Goal: Information Seeking & Learning: Learn about a topic

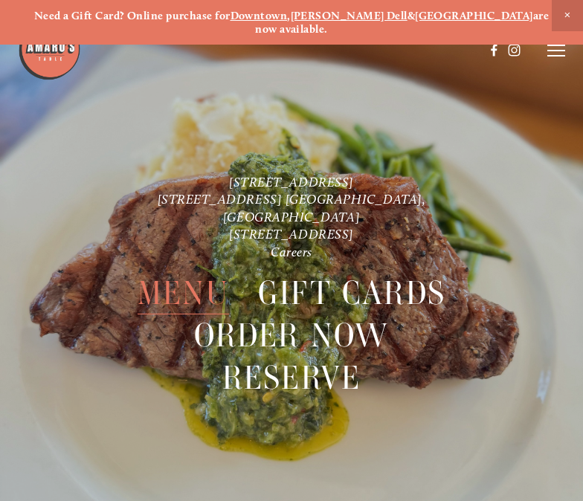
click at [176, 276] on span "Menu" at bounding box center [183, 293] width 91 height 42
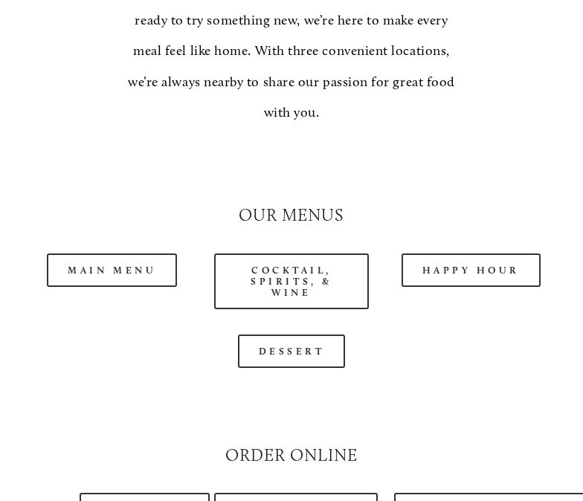
scroll to position [1237, 0]
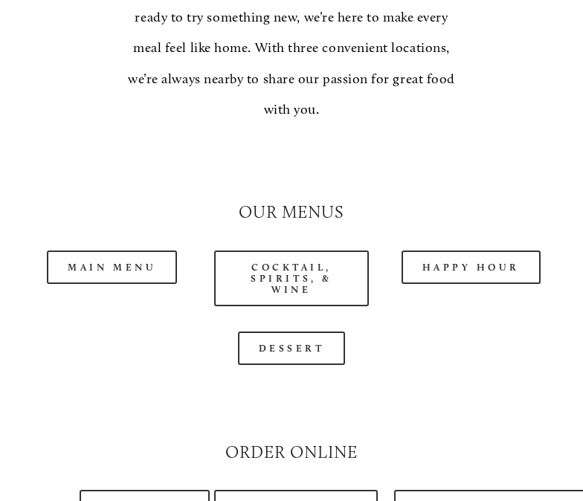
click at [109, 251] on link "Main Menu" at bounding box center [112, 267] width 130 height 33
click at [487, 251] on link "Happy Hour" at bounding box center [472, 267] width 140 height 33
click at [103, 251] on link "Main Menu" at bounding box center [112, 267] width 130 height 33
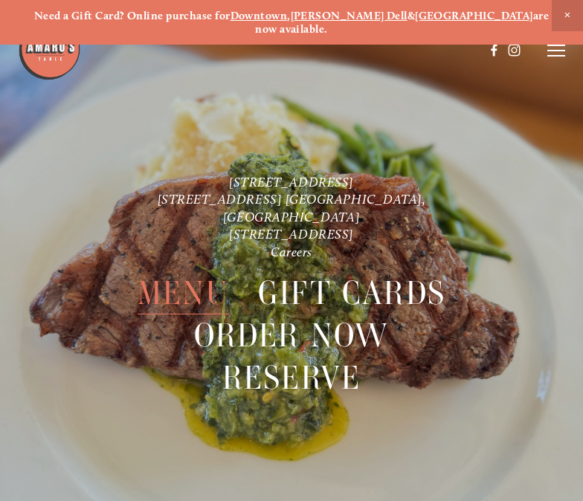
scroll to position [31, 0]
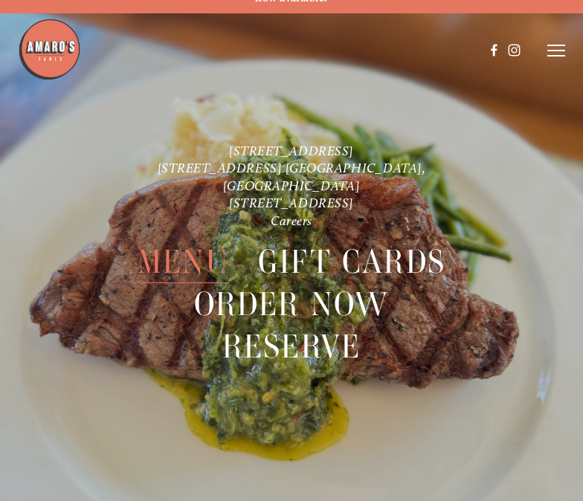
click at [190, 241] on span "Menu" at bounding box center [183, 262] width 91 height 42
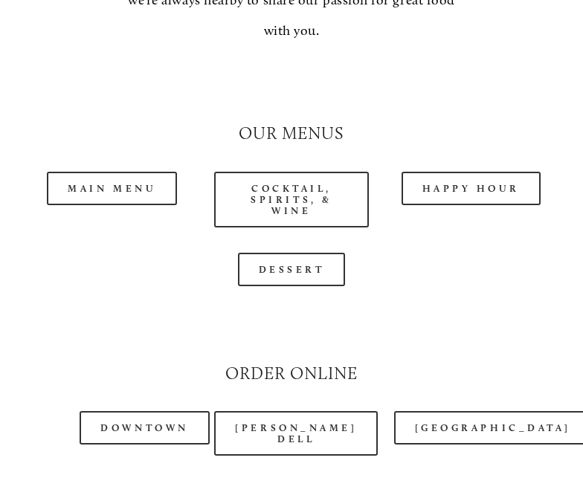
scroll to position [1319, 0]
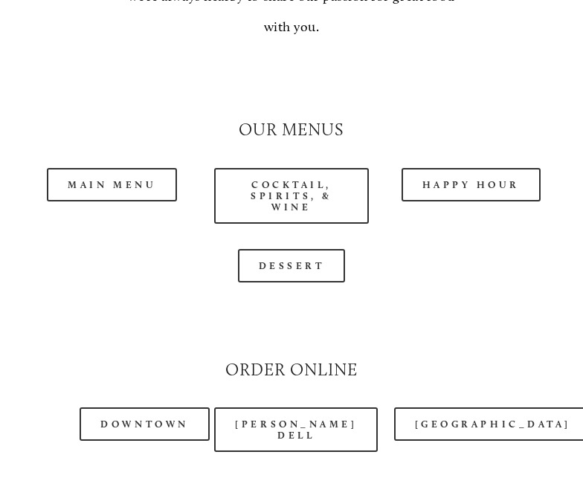
click at [289, 169] on link "Cocktail, Spirits, & Wine" at bounding box center [291, 197] width 154 height 56
click at [469, 168] on link "Happy Hour" at bounding box center [472, 184] width 140 height 33
click at [121, 168] on link "Main Menu" at bounding box center [112, 184] width 130 height 33
click at [488, 168] on link "Happy Hour" at bounding box center [472, 184] width 140 height 33
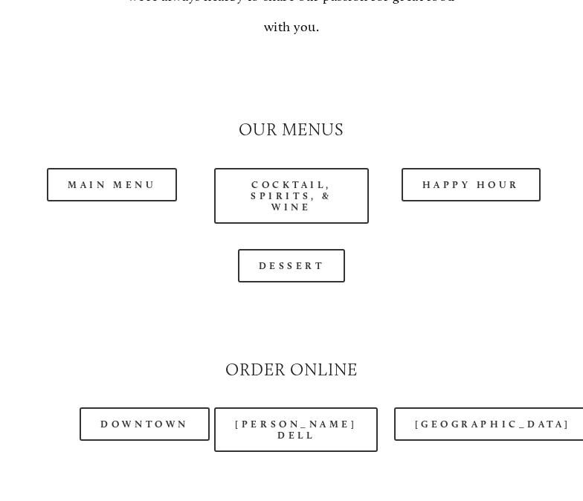
click at [109, 168] on link "Main Menu" at bounding box center [112, 184] width 130 height 33
